Goal: Check status: Check status

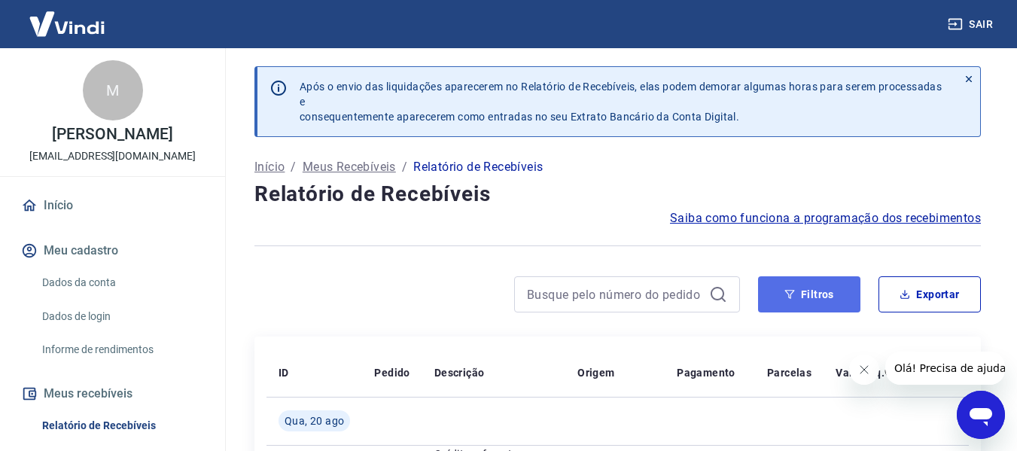
click at [805, 288] on button "Filtros" at bounding box center [809, 294] width 102 height 36
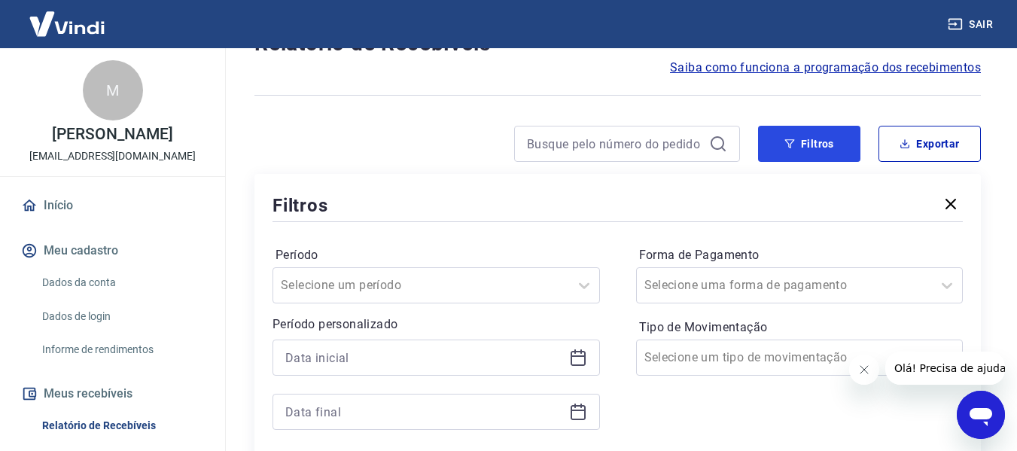
scroll to position [226, 0]
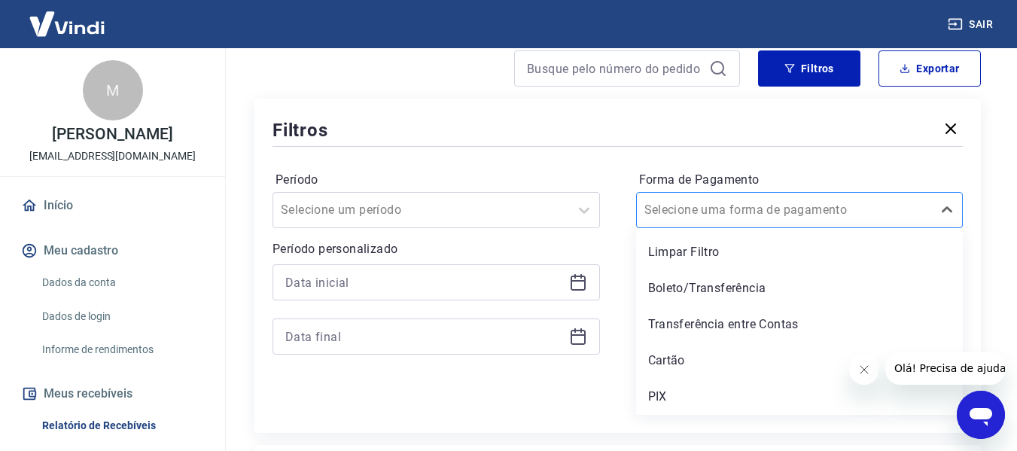
click at [770, 214] on input "Forma de Pagamento" at bounding box center [720, 210] width 152 height 18
drag, startPoint x: 741, startPoint y: 392, endPoint x: 23, endPoint y: 6, distance: 815.4
click at [741, 392] on div "PIX" at bounding box center [799, 397] width 327 height 30
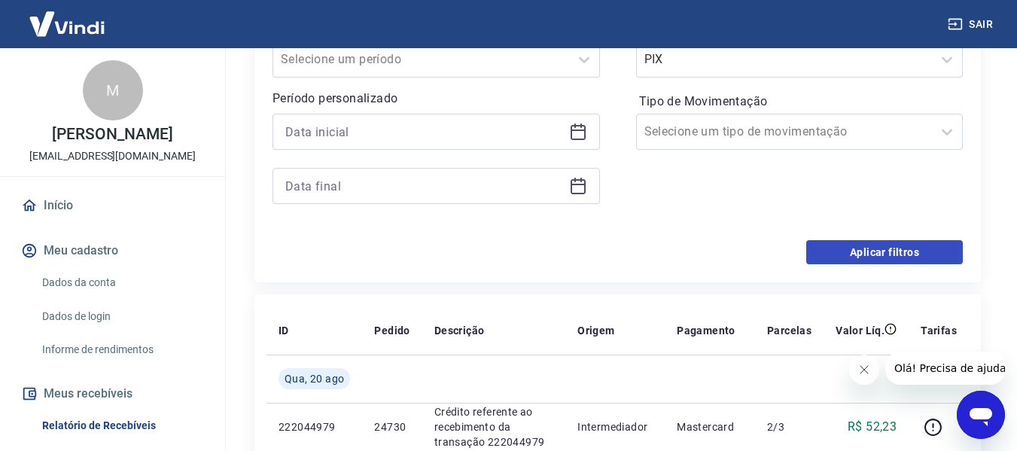
scroll to position [452, 0]
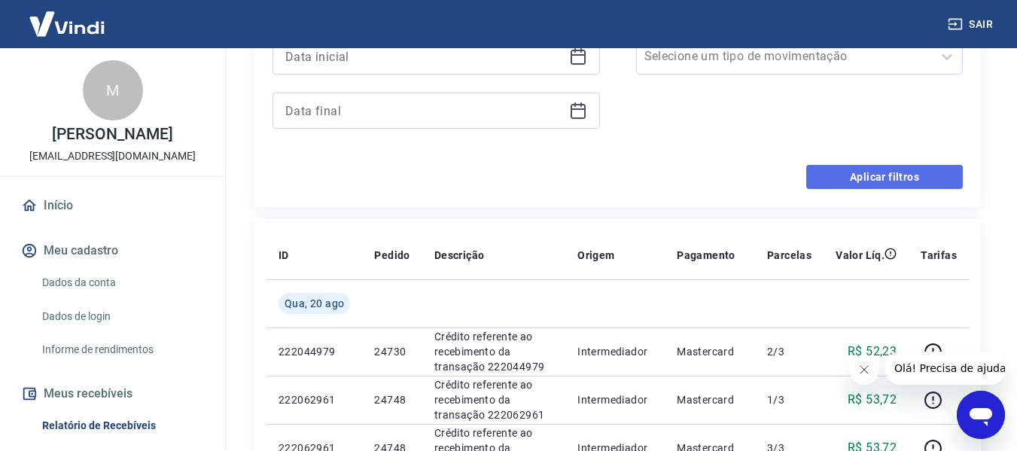
click at [897, 180] on button "Aplicar filtros" at bounding box center [884, 177] width 157 height 24
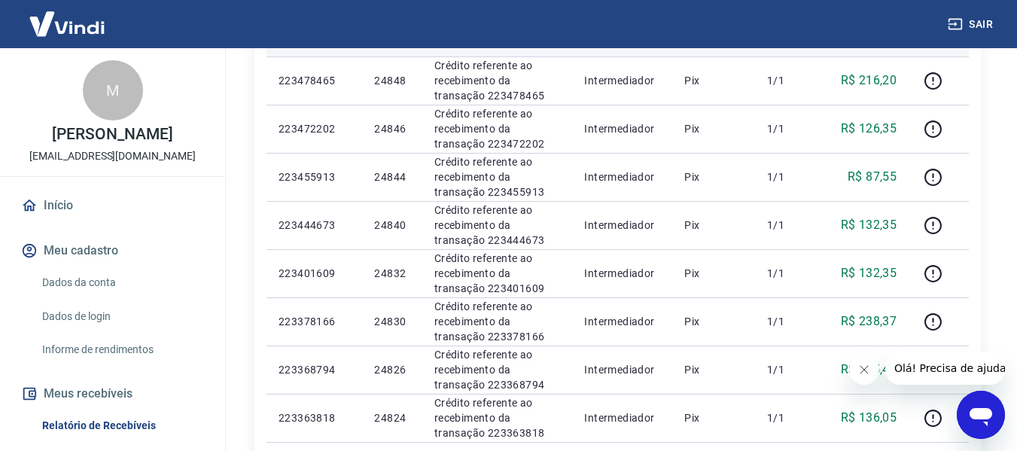
scroll to position [602, 0]
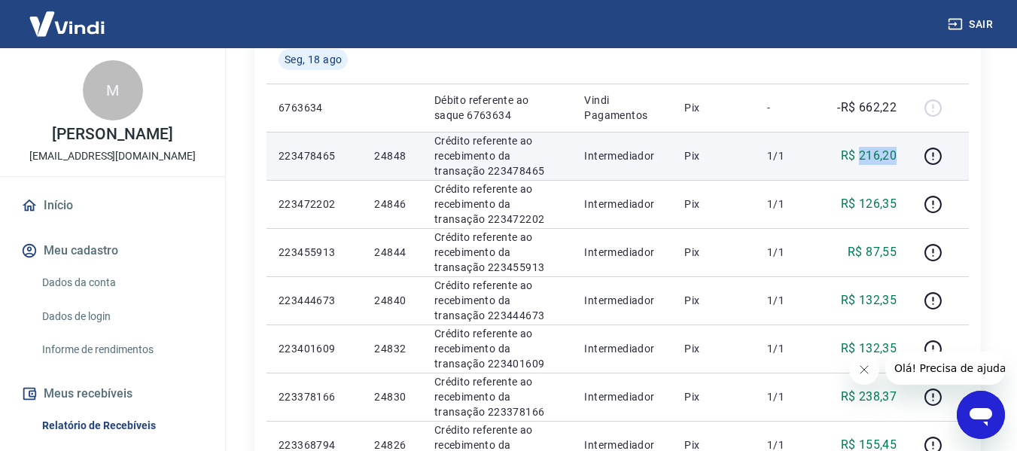
drag, startPoint x: 858, startPoint y: 149, endPoint x: 897, endPoint y: 154, distance: 39.5
click at [897, 154] on p "R$ 216,20" at bounding box center [869, 156] width 56 height 18
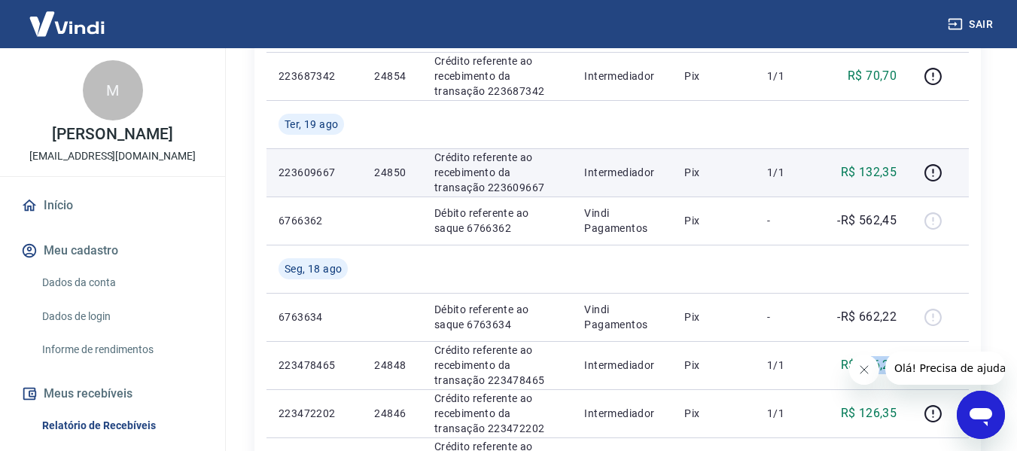
scroll to position [376, 0]
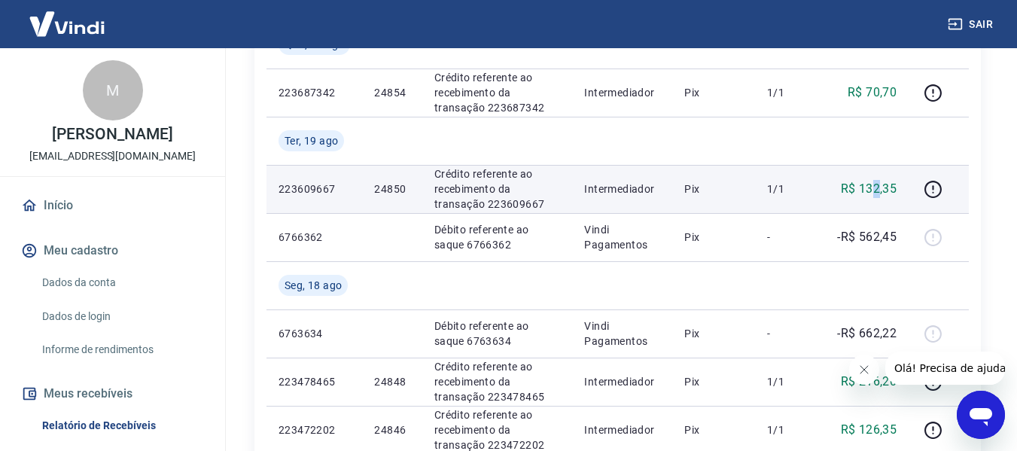
click at [878, 182] on p "R$ 132,35" at bounding box center [869, 189] width 56 height 18
click at [880, 182] on p "R$ 132,35" at bounding box center [869, 189] width 56 height 18
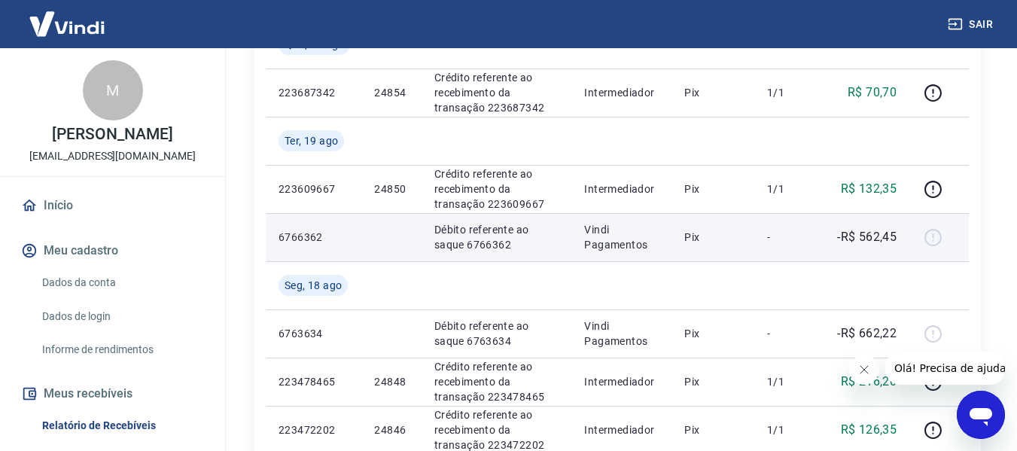
click at [881, 218] on td "-R$ 562,45" at bounding box center [866, 237] width 85 height 48
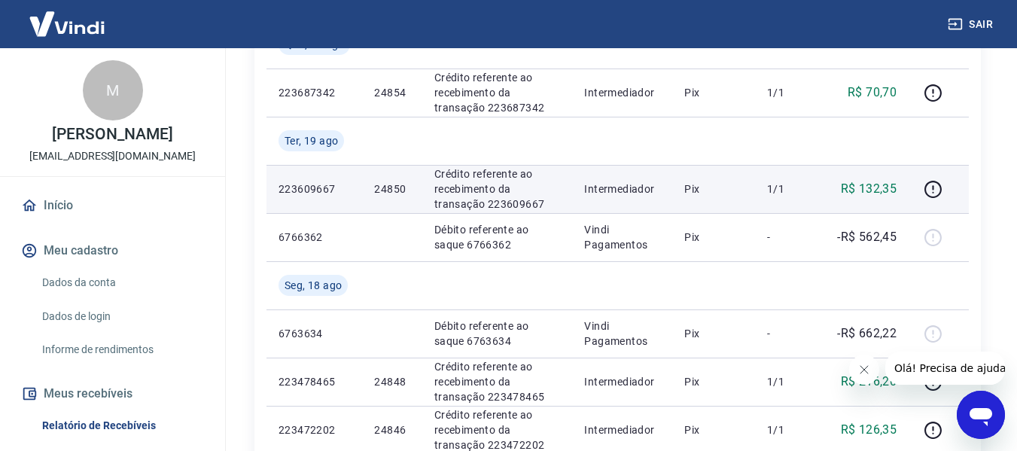
click at [878, 187] on p "R$ 132,35" at bounding box center [869, 189] width 56 height 18
copy p "132,35"
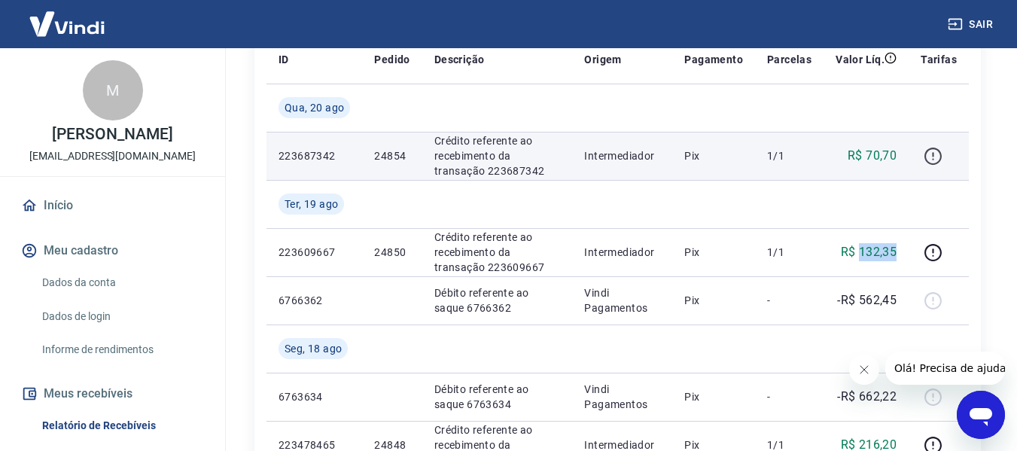
scroll to position [226, 0]
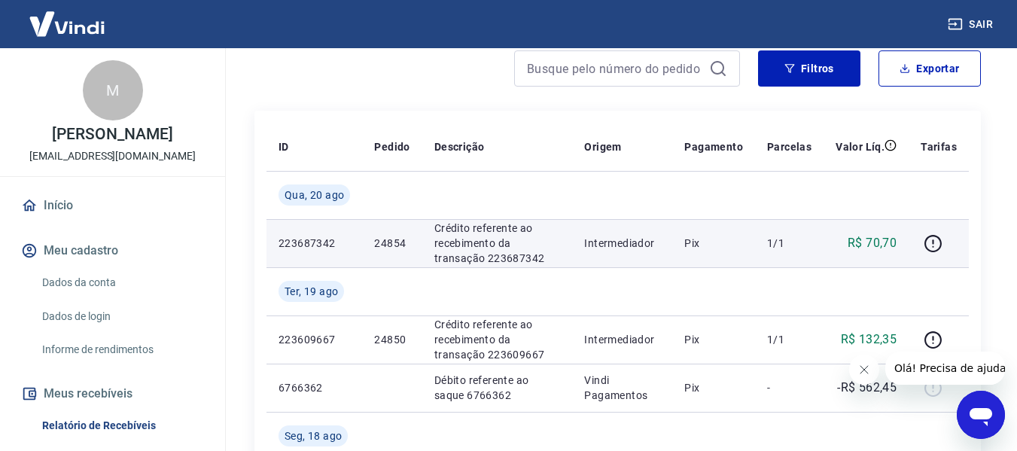
click at [873, 232] on td "R$ 70,70" at bounding box center [866, 243] width 85 height 48
click at [875, 225] on td "R$ 70,70" at bounding box center [866, 243] width 85 height 48
